Goal: Task Accomplishment & Management: Use online tool/utility

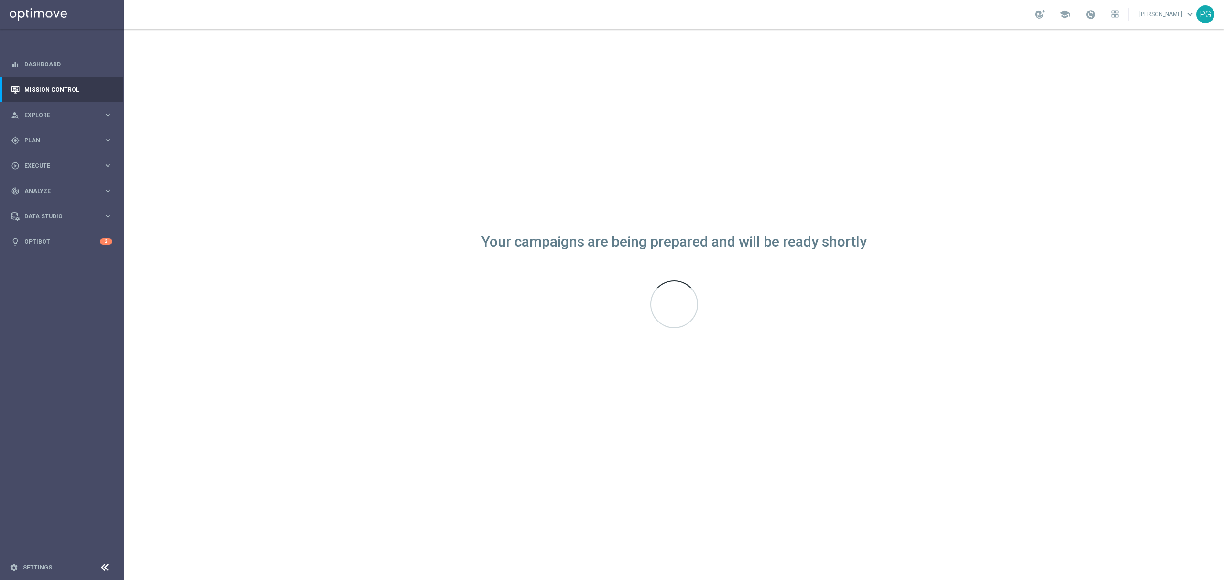
click at [796, 423] on div "Your campaigns are being prepared and will be ready shortly" at bounding box center [674, 305] width 1100 height 552
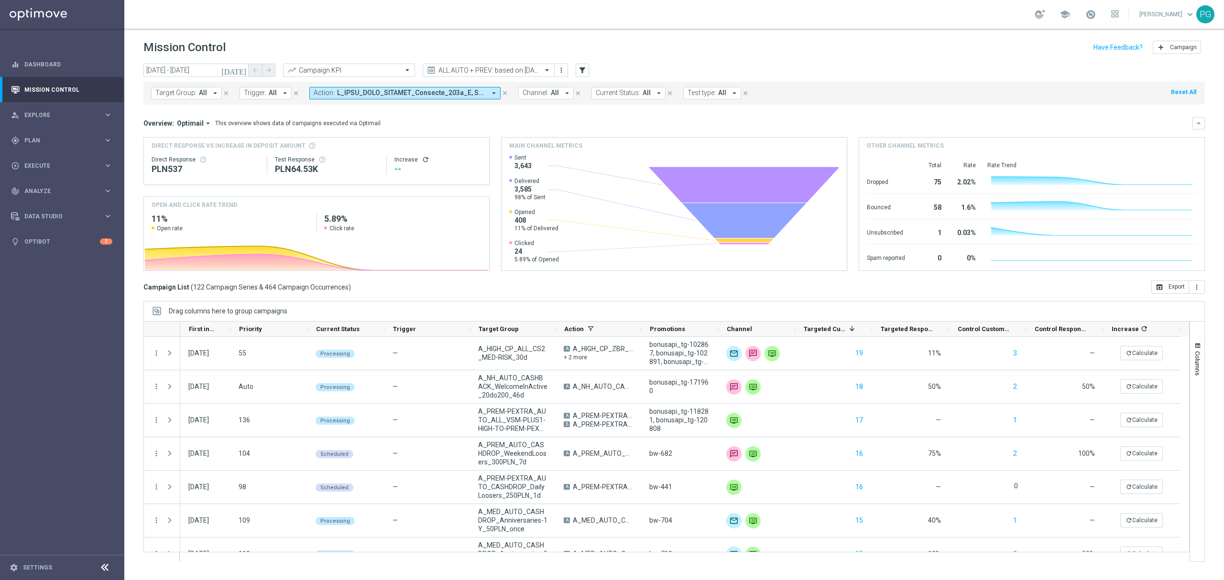
scroll to position [1987, 0]
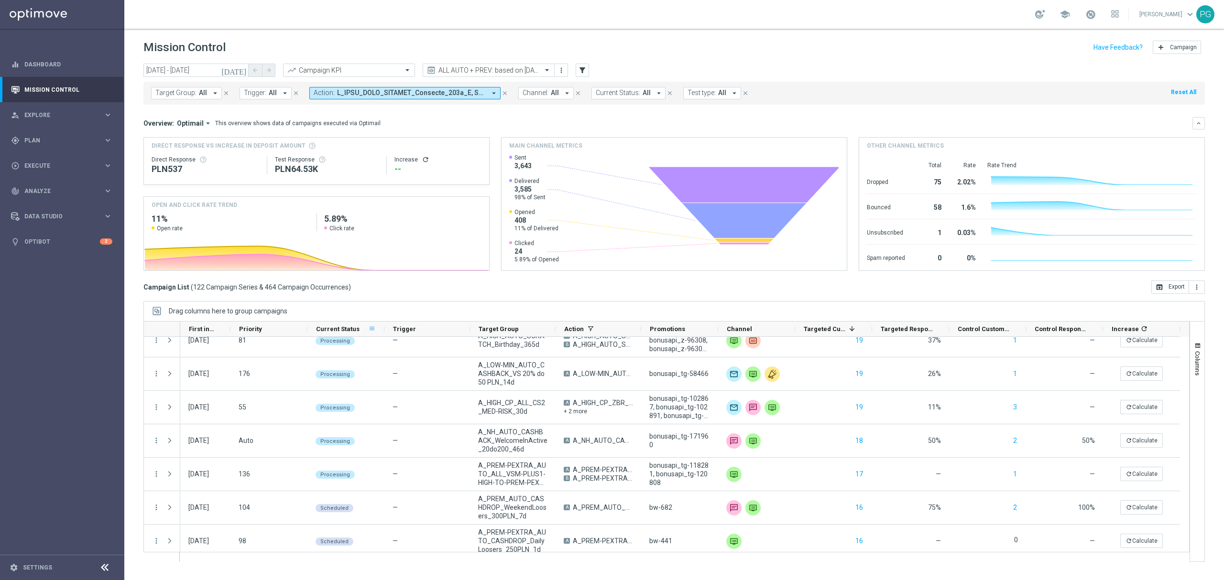
click at [371, 330] on span at bounding box center [372, 329] width 8 height 8
click at [404, 409] on span "Group by Current Status" at bounding box center [421, 409] width 86 height 15
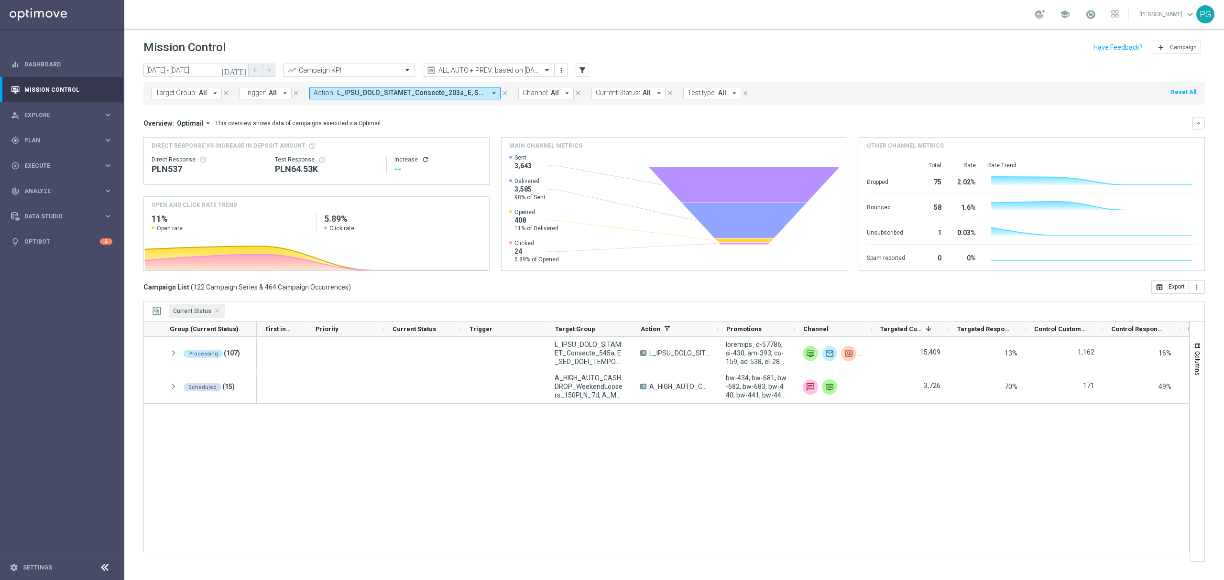
scroll to position [0, 0]
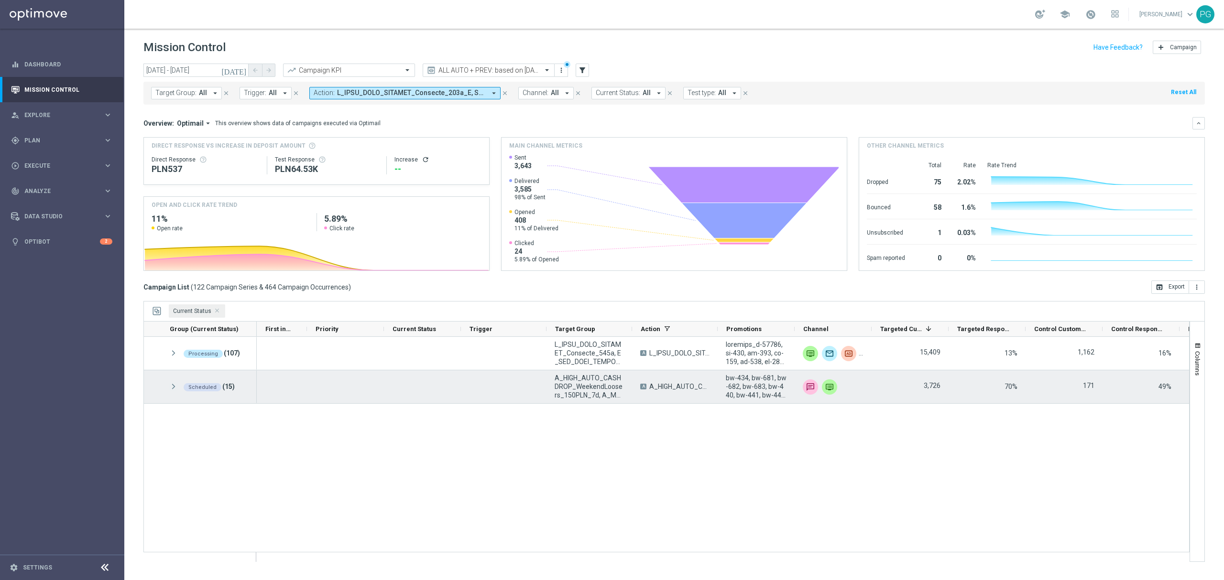
click at [171, 387] on span at bounding box center [173, 387] width 9 height 8
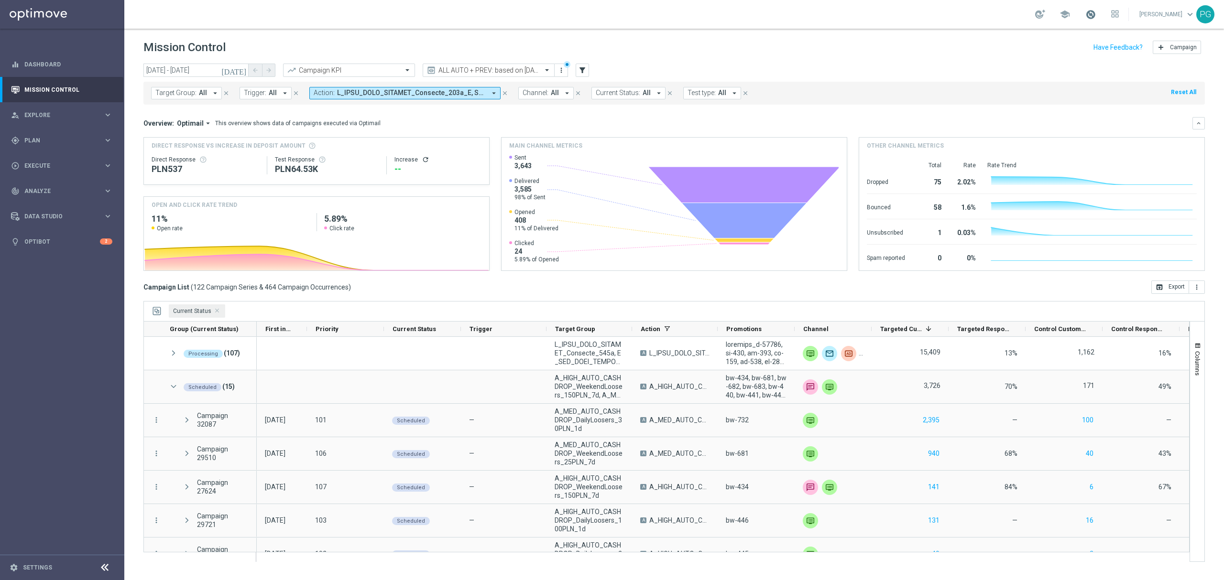
click at [1087, 13] on span at bounding box center [1090, 14] width 11 height 11
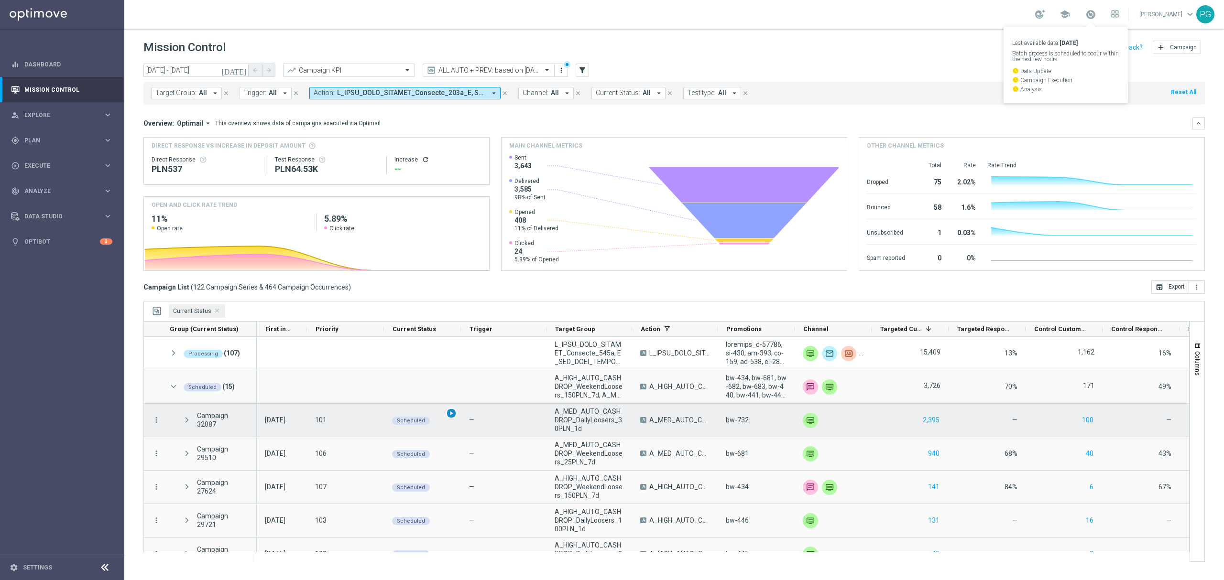
click at [449, 413] on span "play_arrow" at bounding box center [451, 413] width 7 height 7
click at [155, 419] on icon "more_vert" at bounding box center [156, 420] width 9 height 9
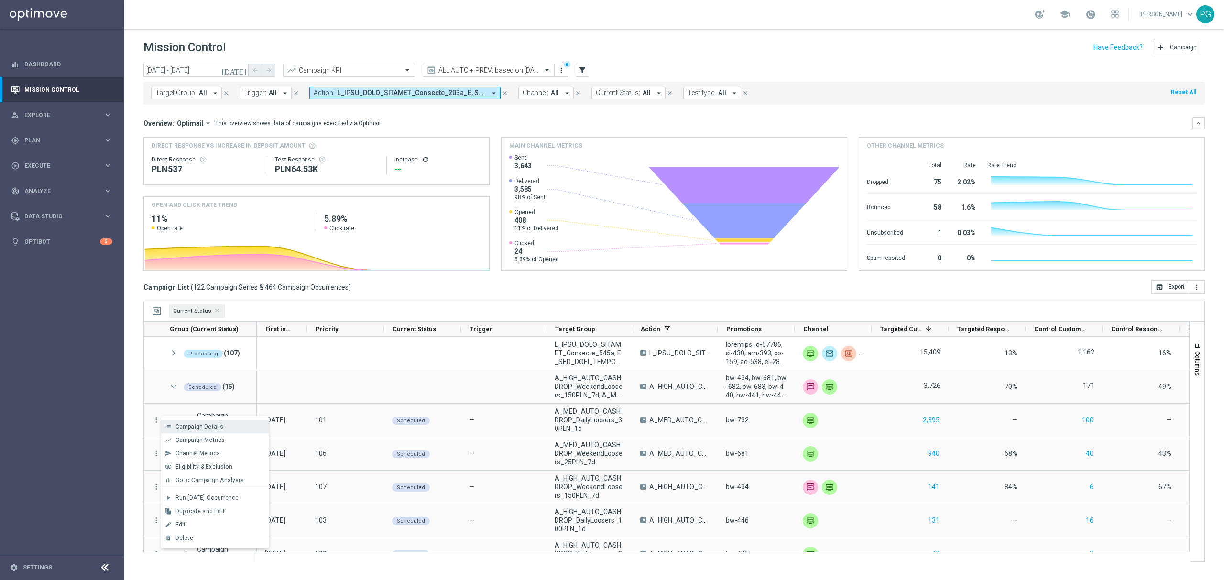
click at [206, 427] on span "Campaign Details" at bounding box center [199, 427] width 48 height 7
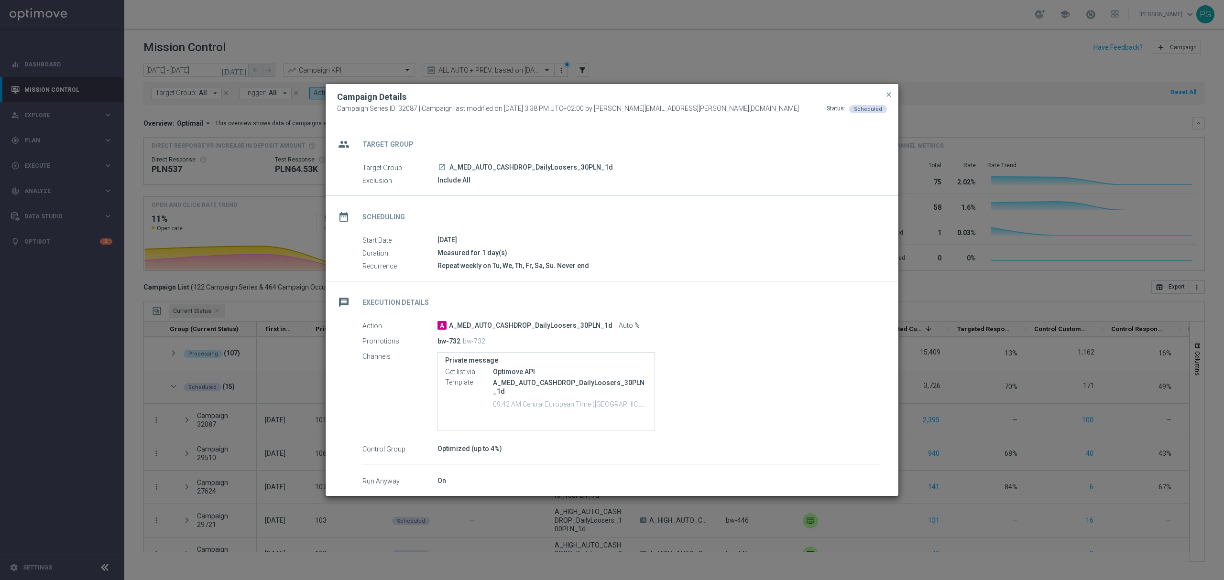
click at [444, 164] on icon "launch" at bounding box center [442, 168] width 8 height 8
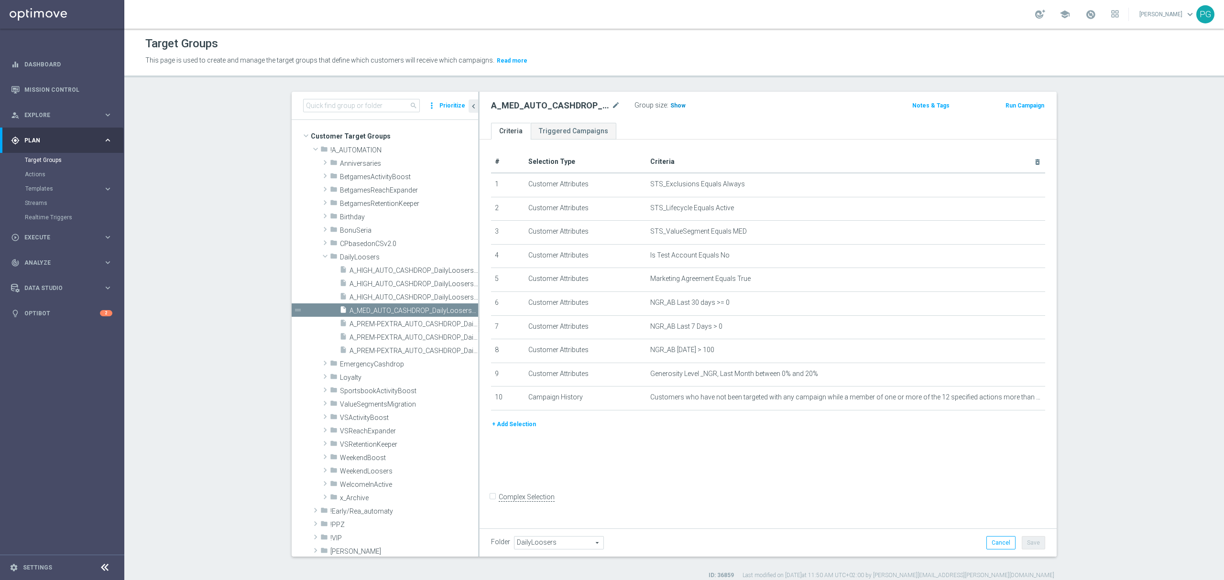
click at [676, 105] on span "Show" at bounding box center [677, 105] width 15 height 7
click at [47, 90] on link "Mission Control" at bounding box center [68, 89] width 88 height 25
